Goal: Transaction & Acquisition: Purchase product/service

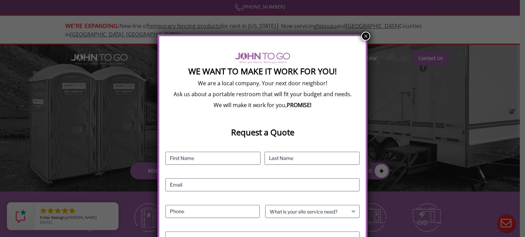
click at [363, 34] on button "×" at bounding box center [365, 36] width 9 height 9
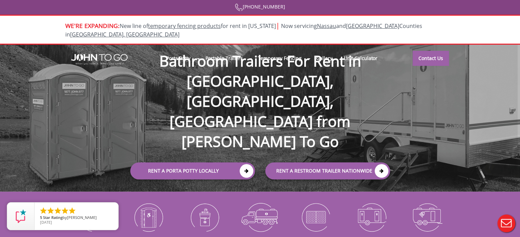
click at [243, 135] on div at bounding box center [260, 118] width 520 height 237
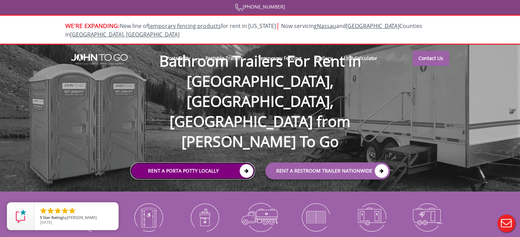
click at [243, 164] on icon at bounding box center [246, 171] width 14 height 14
